Goal: Transaction & Acquisition: Purchase product/service

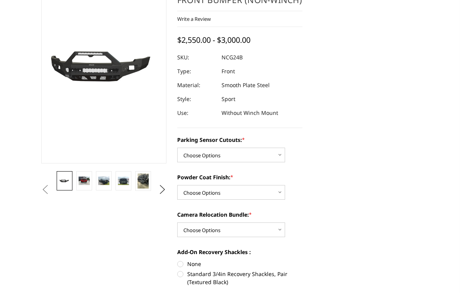
scroll to position [142, 0]
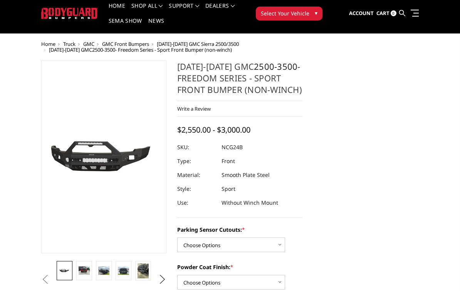
scroll to position [22, 0]
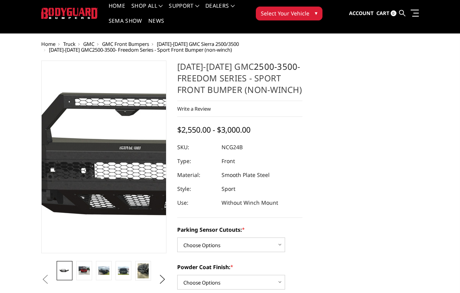
click at [78, 159] on img at bounding box center [180, 157] width 493 height 231
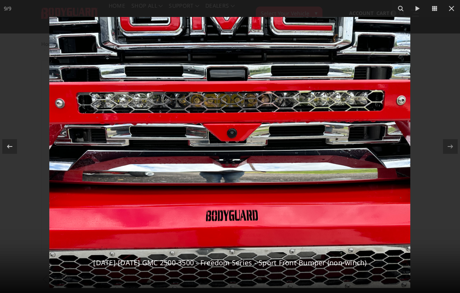
click at [449, 7] on icon at bounding box center [451, 8] width 9 height 9
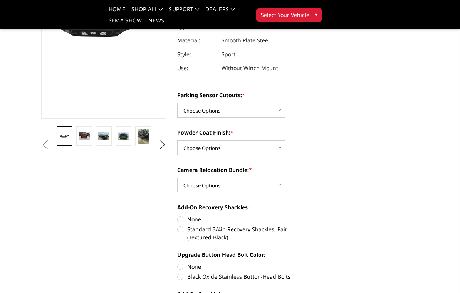
scroll to position [133, 0]
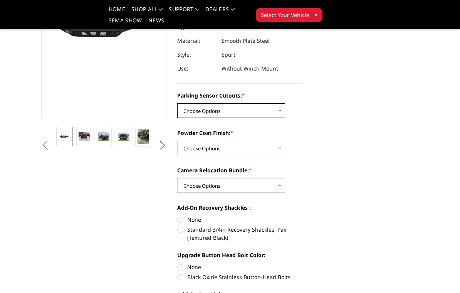
click at [273, 110] on select "Choose Options No - Without Parking Sensor Cutouts Yes - With Parking Sensor Cu…" at bounding box center [231, 110] width 108 height 15
select select "2854"
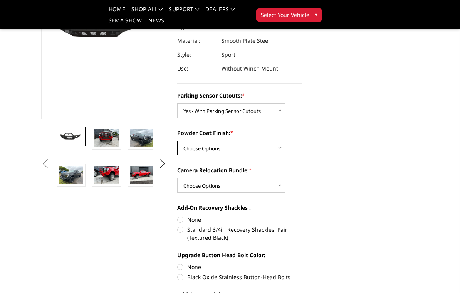
click at [273, 150] on select "Choose Options Bare Metal Texture Black Powder Coat" at bounding box center [231, 148] width 108 height 15
select select "2855"
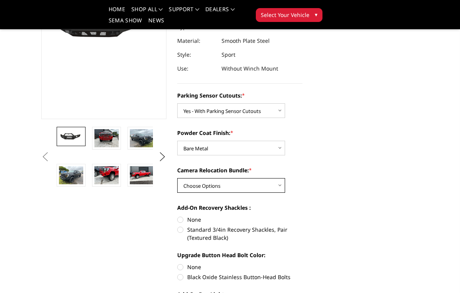
click at [278, 190] on select "Choose Options WITH Camera Relocation Bundle WITHOUT Camera Relocation Bundle" at bounding box center [231, 185] width 108 height 15
select select "2857"
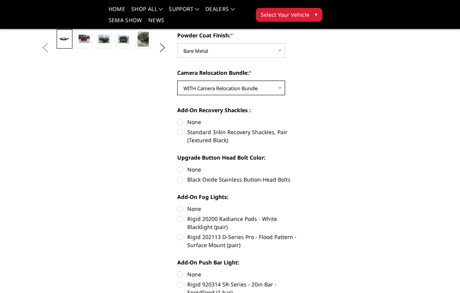
scroll to position [231, 0]
click at [185, 132] on label "Standard 3/4in Recovery Shackles, Pair (Textured Black)" at bounding box center [239, 135] width 125 height 16
click at [302, 118] on input "Standard 3/4in Recovery Shackles, Pair (Textured Black)" at bounding box center [302, 117] width 0 height 0
radio input "true"
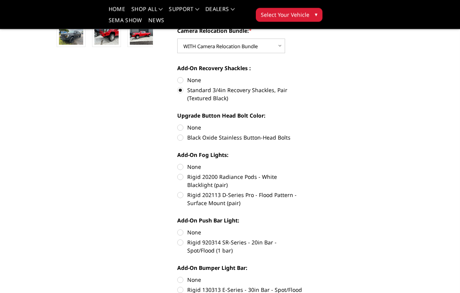
scroll to position [273, 0]
click at [184, 139] on label "Black Oxide Stainless Button-Head Bolts" at bounding box center [239, 137] width 125 height 8
click at [302, 124] on input "Black Oxide Stainless Button-Head Bolts" at bounding box center [302, 123] width 0 height 0
radio input "true"
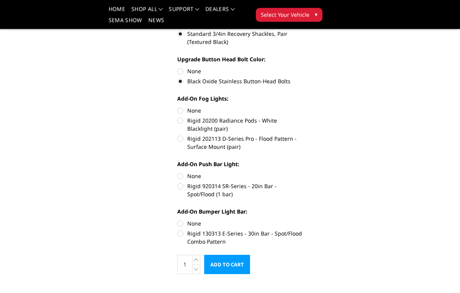
scroll to position [329, 0]
click at [185, 109] on label "None" at bounding box center [239, 110] width 125 height 8
click at [177, 107] on input "None" at bounding box center [177, 106] width 0 height 0
radio input "true"
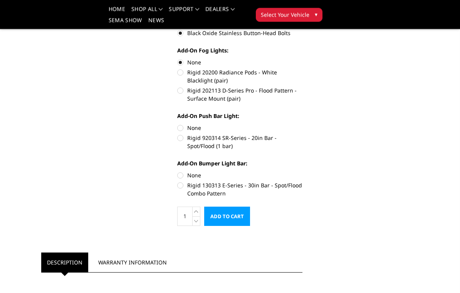
scroll to position [376, 0]
click at [181, 127] on label "None" at bounding box center [239, 128] width 125 height 8
click at [177, 125] on input "None" at bounding box center [177, 124] width 0 height 0
radio input "true"
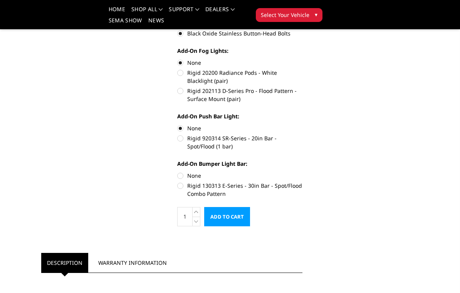
click at [184, 174] on label "None" at bounding box center [239, 175] width 125 height 8
click at [177, 172] on input "None" at bounding box center [177, 171] width 0 height 0
radio input "true"
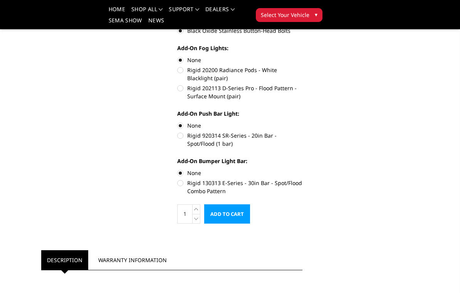
scroll to position [378, 0]
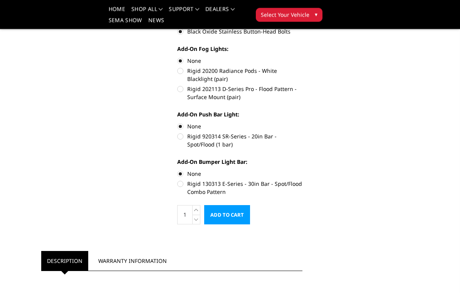
click at [184, 185] on label "Rigid 130313 E-Series - 30in Bar - Spot/Flood Combo Pattern" at bounding box center [239, 188] width 125 height 16
click at [302, 170] on input "Rigid 130313 E-Series - 30in Bar - Spot/Flood Combo Pattern" at bounding box center [302, 170] width 0 height 0
radio input "true"
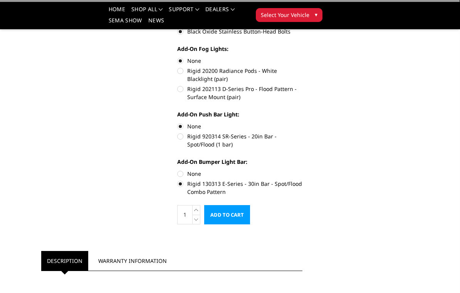
click at [185, 135] on label "Rigid 920314 SR-Series - 20in Bar - Spot/Flood (1 bar)" at bounding box center [239, 140] width 125 height 16
click at [302, 122] on input "Rigid 920314 SR-Series - 20in Bar - Spot/Flood (1 bar)" at bounding box center [302, 122] width 0 height 0
radio input "true"
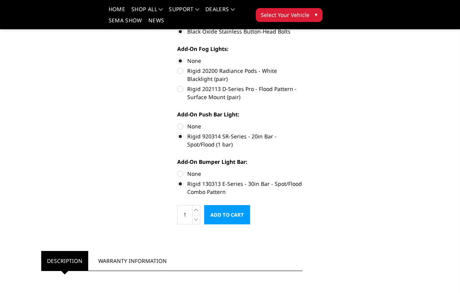
click at [186, 171] on label "None" at bounding box center [239, 173] width 125 height 8
click at [177, 170] on input "None" at bounding box center [177, 169] width 0 height 0
radio input "true"
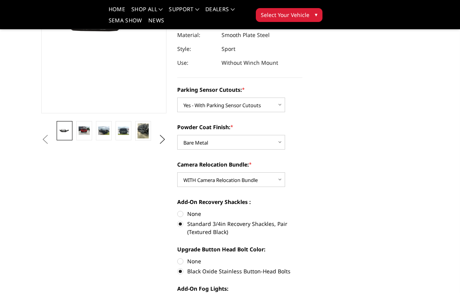
scroll to position [151, 0]
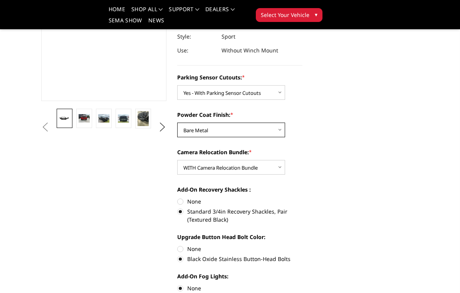
click at [277, 128] on select "Choose Options Bare Metal Texture Black Powder Coat" at bounding box center [231, 129] width 108 height 15
select select "2856"
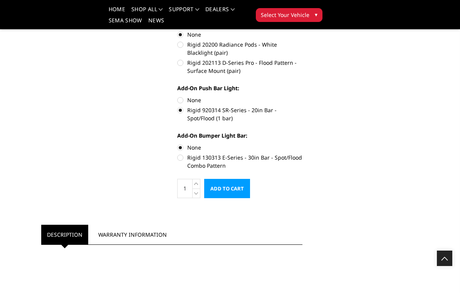
scroll to position [293, 0]
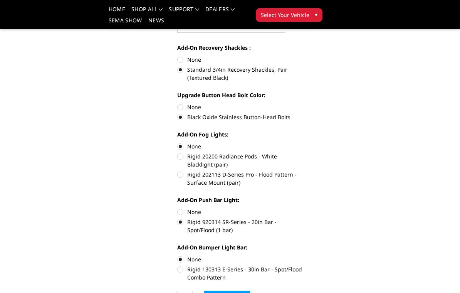
click at [280, 176] on label "Rigid 202113 D-Series Pro - Flood Pattern - Surface Mount (pair)" at bounding box center [239, 178] width 125 height 16
click at [302, 152] on input "Rigid 202113 D-Series Pro - Flood Pattern - Surface Mount (pair)" at bounding box center [302, 152] width 0 height 0
radio input "true"
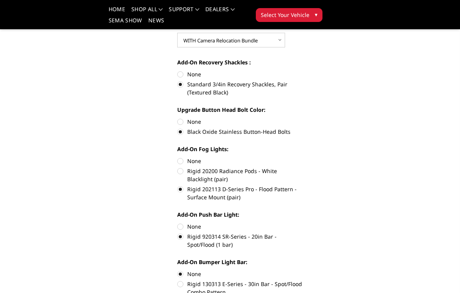
scroll to position [272, 0]
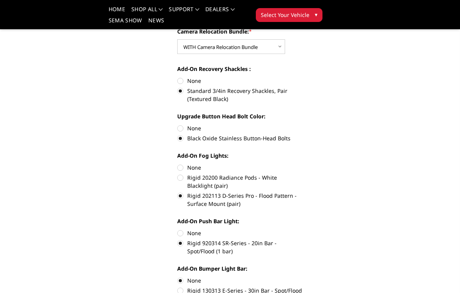
click at [191, 178] on label "Rigid 20200 Radiance Pods - White Blacklight (pair)" at bounding box center [239, 181] width 125 height 16
click at [302, 164] on input "Rigid 20200 Radiance Pods - White Blacklight (pair)" at bounding box center [302, 163] width 0 height 0
radio input "true"
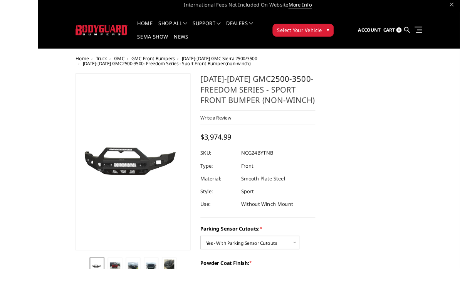
scroll to position [0, 0]
